Goal: Find specific page/section: Find specific page/section

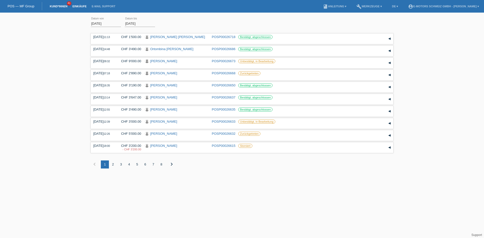
click at [53, 6] on link "Kund*innen" at bounding box center [58, 6] width 23 height 3
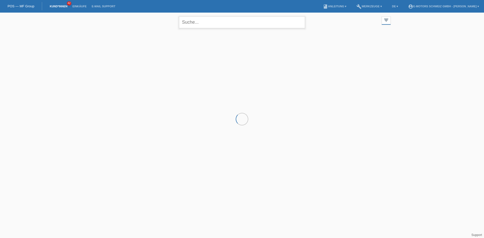
click at [209, 23] on input "text" at bounding box center [242, 22] width 126 height 12
type input "fullin"
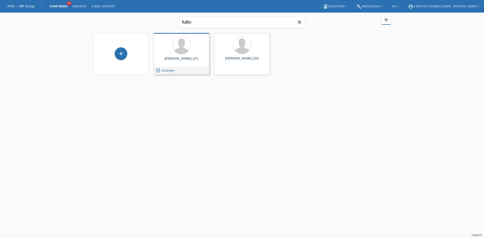
click at [182, 59] on div "Fabrice Fullin (27)" at bounding box center [181, 61] width 47 height 8
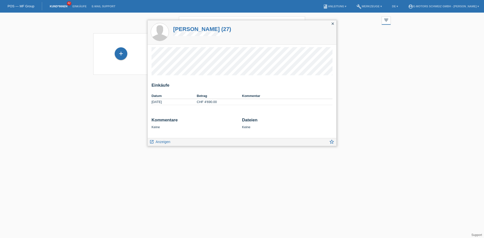
click at [196, 30] on h1 "Fabrice Fullin (27)" at bounding box center [202, 29] width 58 height 6
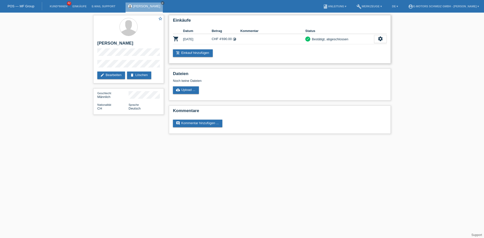
drag, startPoint x: 184, startPoint y: 40, endPoint x: 200, endPoint y: 39, distance: 15.6
click at [200, 39] on td "[DATE]" at bounding box center [197, 39] width 29 height 10
click at [200, 43] on td "[DATE]" at bounding box center [197, 39] width 29 height 10
drag, startPoint x: 182, startPoint y: 40, endPoint x: 205, endPoint y: 40, distance: 22.7
click at [205, 40] on tr "shopping_cart [DATE] CHF 4'690.00 timelapse check settings fullscreen" at bounding box center [280, 39] width 214 height 10
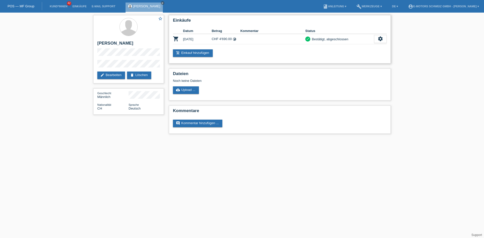
click at [205, 41] on td "[DATE]" at bounding box center [197, 39] width 29 height 10
drag, startPoint x: 201, startPoint y: 39, endPoint x: 181, endPoint y: 41, distance: 19.7
click at [181, 41] on tr "shopping_cart [DATE] CHF 4'690.00 timelapse check settings fullscreen" at bounding box center [280, 39] width 214 height 10
click at [58, 82] on div "star_border [PERSON_NAME] edit Bearbeiten delete Löschen Geschlecht Männlich Na…" at bounding box center [242, 76] width 484 height 126
click at [334, 63] on div "Einkäufe Datum Betrag Kommentar Status shopping_cart [DATE] CHF 4'690.00 timela…" at bounding box center [280, 39] width 222 height 48
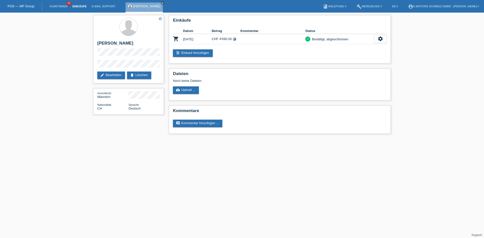
click at [78, 7] on link "Einkäufe" at bounding box center [79, 6] width 19 height 3
